Goal: Learn about a topic

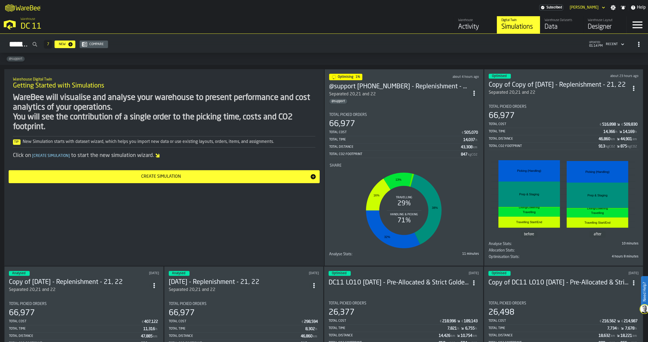
click at [377, 99] on div "@support" at bounding box center [399, 101] width 140 height 5
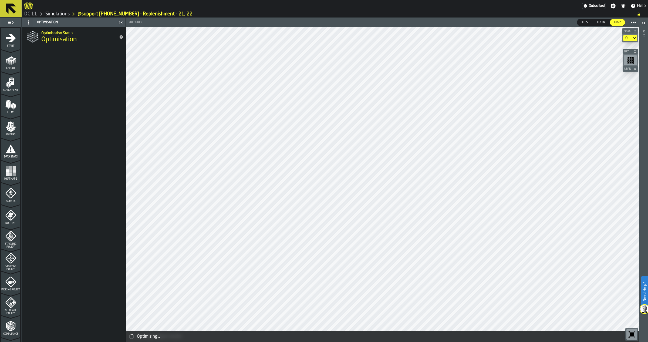
scroll to position [84, 0]
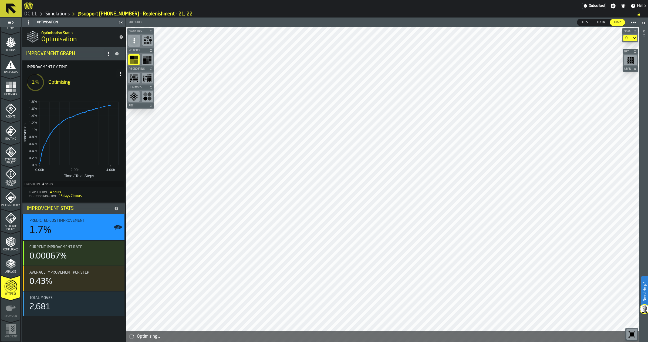
click at [52, 13] on link "Simulations" at bounding box center [57, 14] width 24 height 6
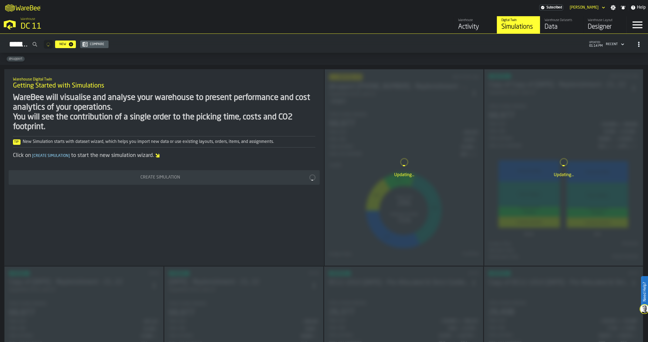
click at [533, 96] on div "Updating..." at bounding box center [563, 167] width 158 height 196
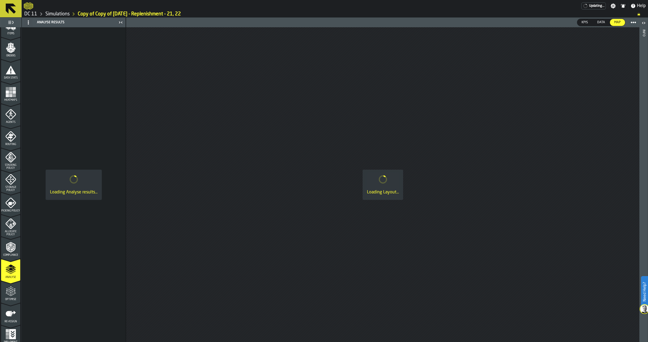
scroll to position [84, 0]
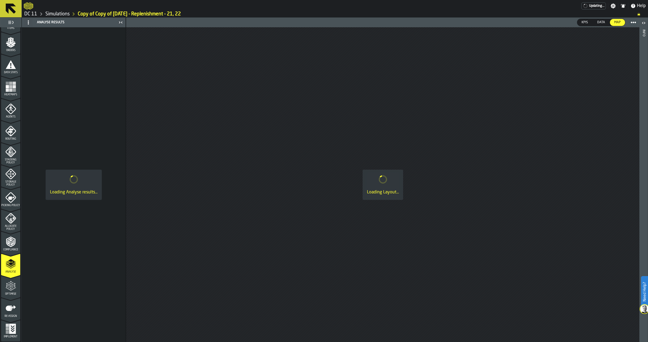
click at [13, 288] on icon "menu Optimise" at bounding box center [10, 289] width 11 height 4
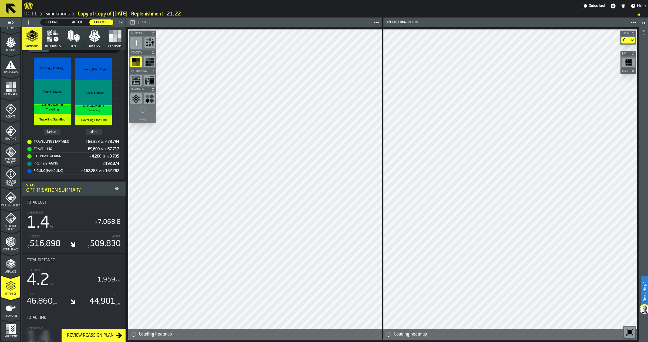
scroll to position [118, 0]
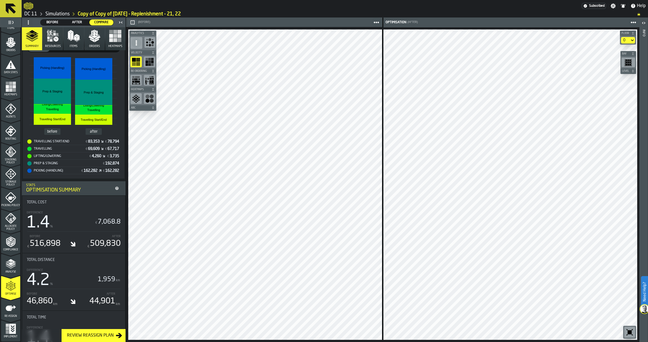
click at [9, 312] on icon "menu Re-assign" at bounding box center [10, 308] width 11 height 11
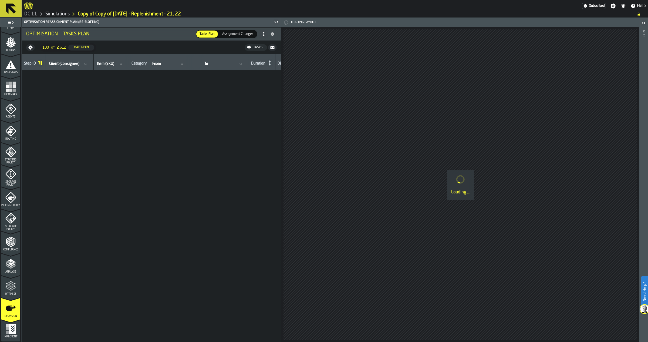
scroll to position [0, 0]
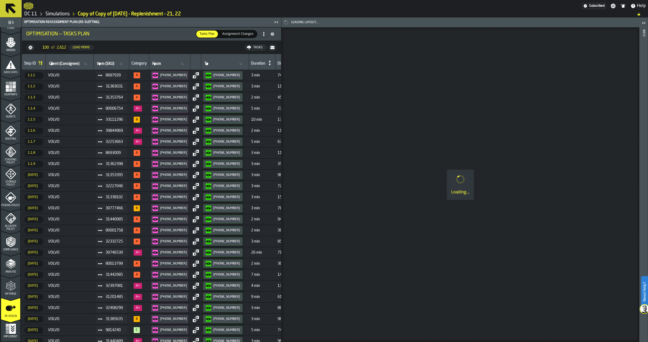
click at [67, 75] on span "VOLVO" at bounding box center [69, 75] width 43 height 4
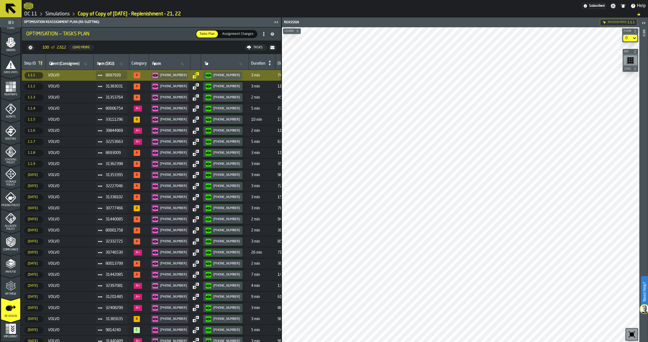
click at [61, 16] on link "Simulations" at bounding box center [57, 14] width 24 height 6
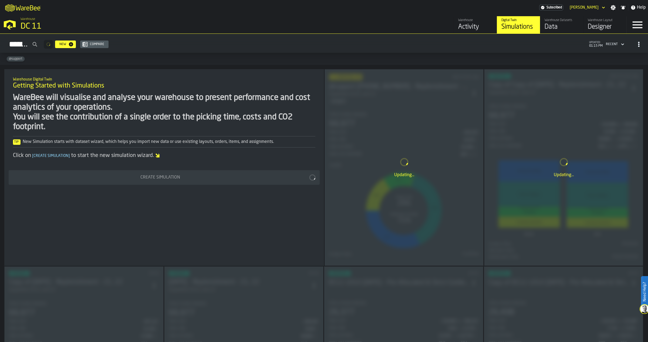
click at [380, 126] on div "Updating..." at bounding box center [404, 167] width 158 height 196
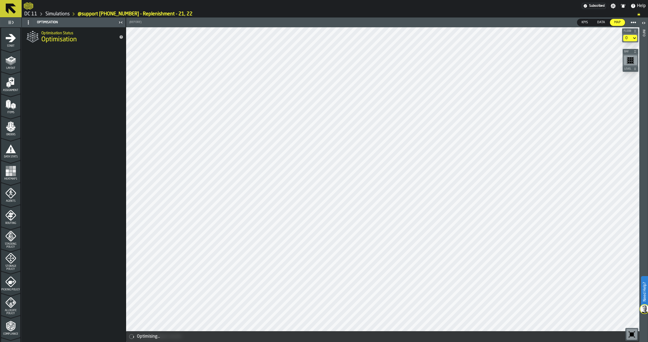
scroll to position [84, 0]
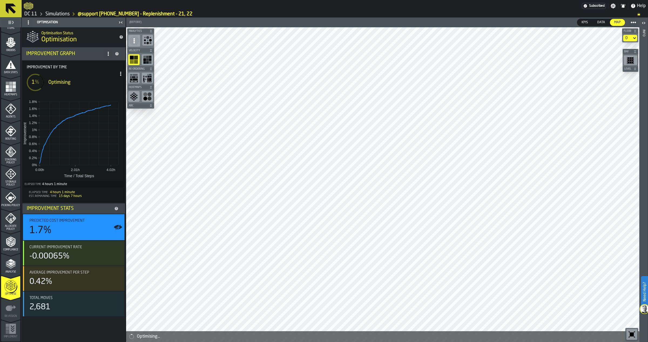
click at [106, 50] on span at bounding box center [108, 53] width 9 height 9
click at [35, 62] on div "Improvement by time" at bounding box center [73, 65] width 103 height 9
click at [631, 334] on icon "button-toolbar-undefined" at bounding box center [632, 334] width 4 height 4
click at [51, 14] on link "Simulations" at bounding box center [57, 14] width 24 height 6
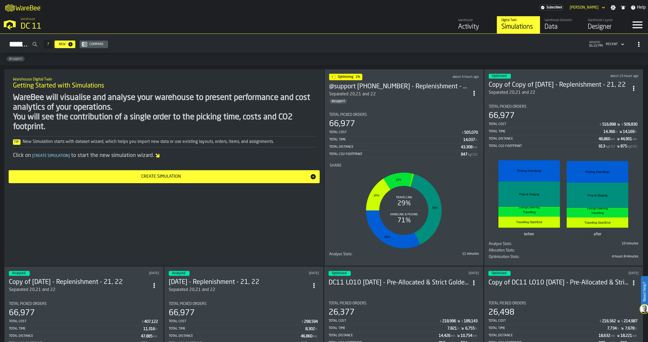
click at [69, 119] on div "WareBee will visualise and analyse your warehouse to present performance and co…" at bounding box center [164, 112] width 302 height 39
